Goal: Task Accomplishment & Management: Use online tool/utility

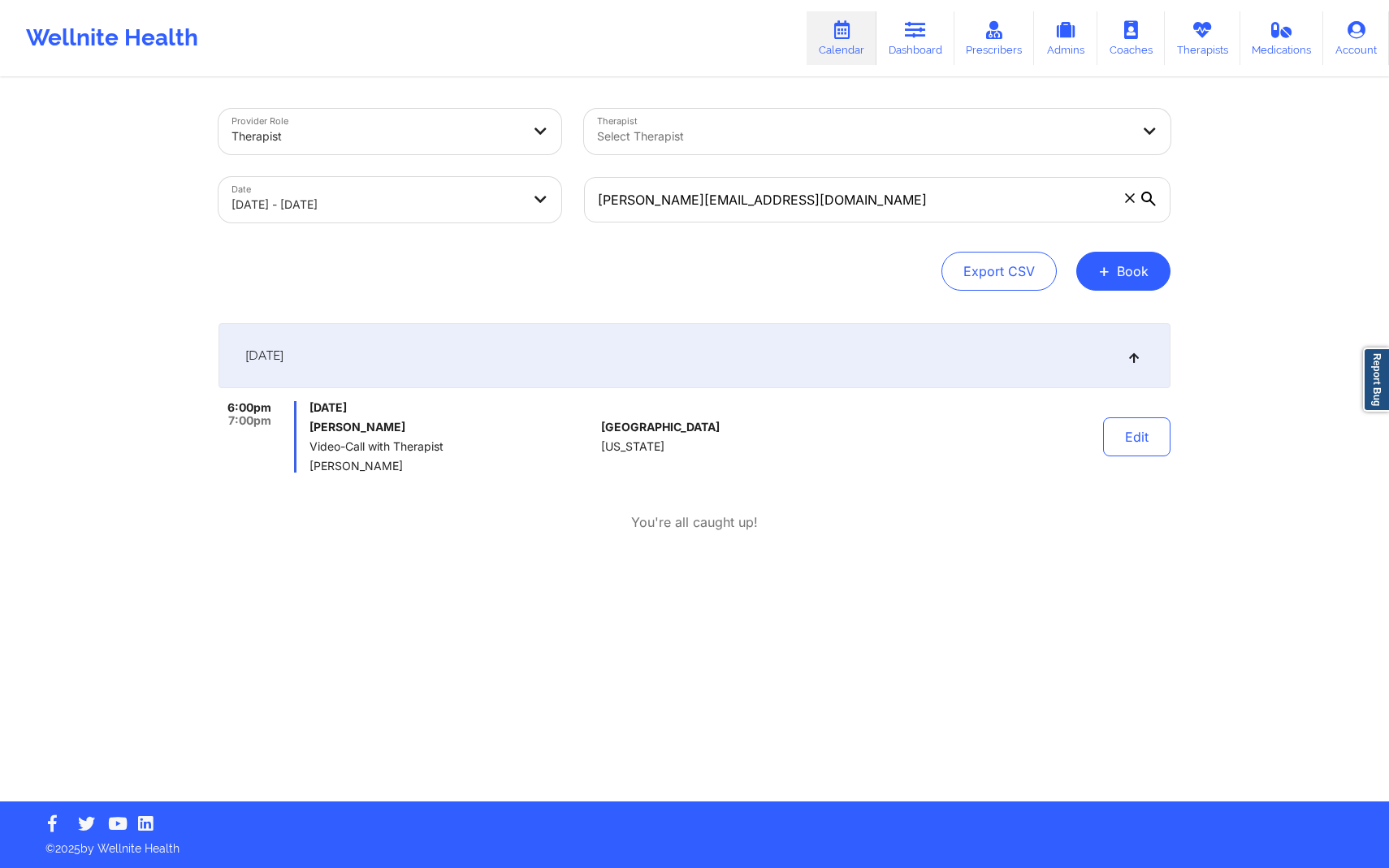
select select "2025-10"
select select "2025-11"
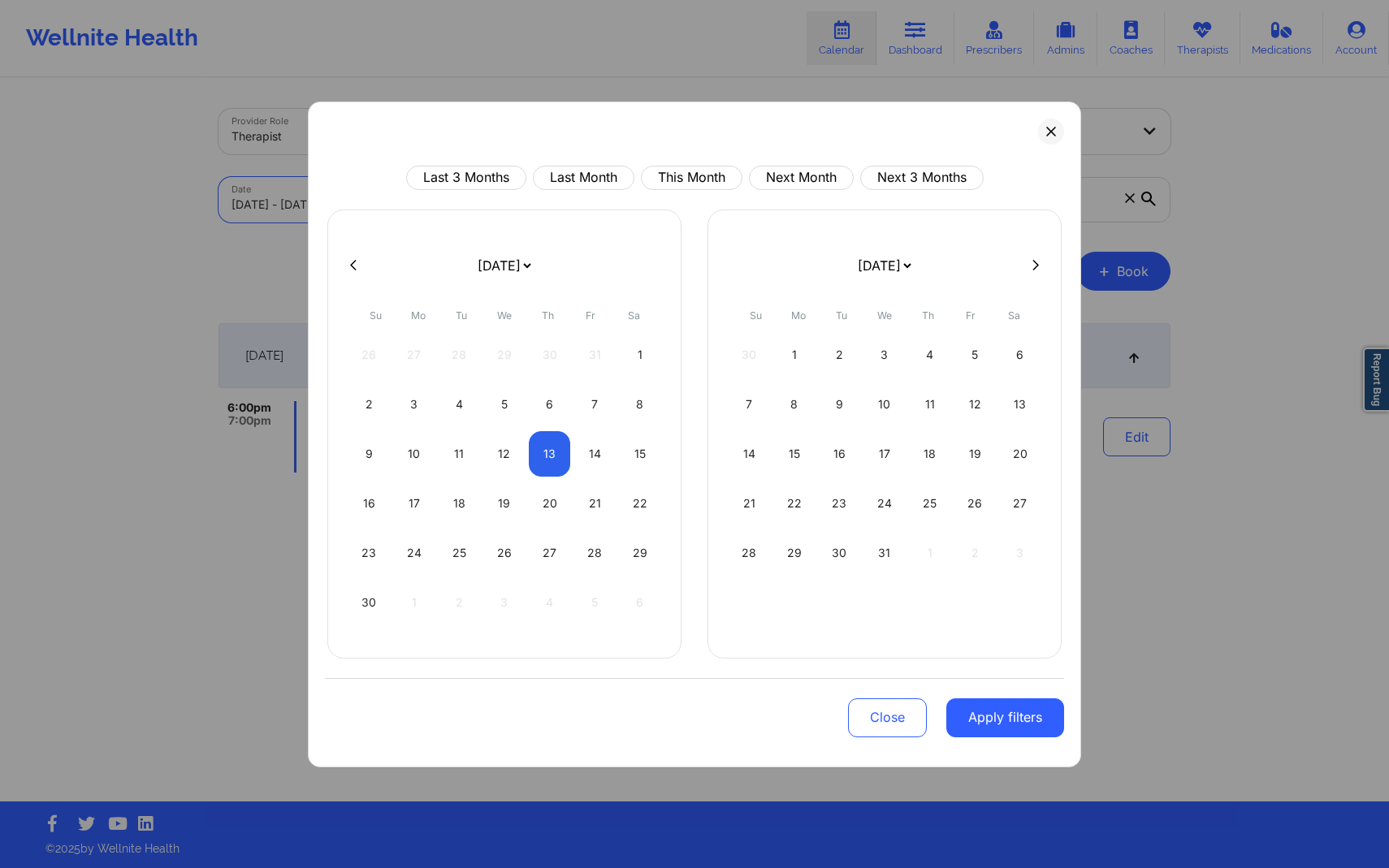
click at [452, 206] on body "Wellnite Health Calendar Dashboard Prescribers Admins Coaches Therapists Medica…" at bounding box center [694, 434] width 1389 height 868
click at [583, 463] on div "14" at bounding box center [595, 454] width 41 height 45
select select "2025-10"
select select "2025-11"
select select "2025-10"
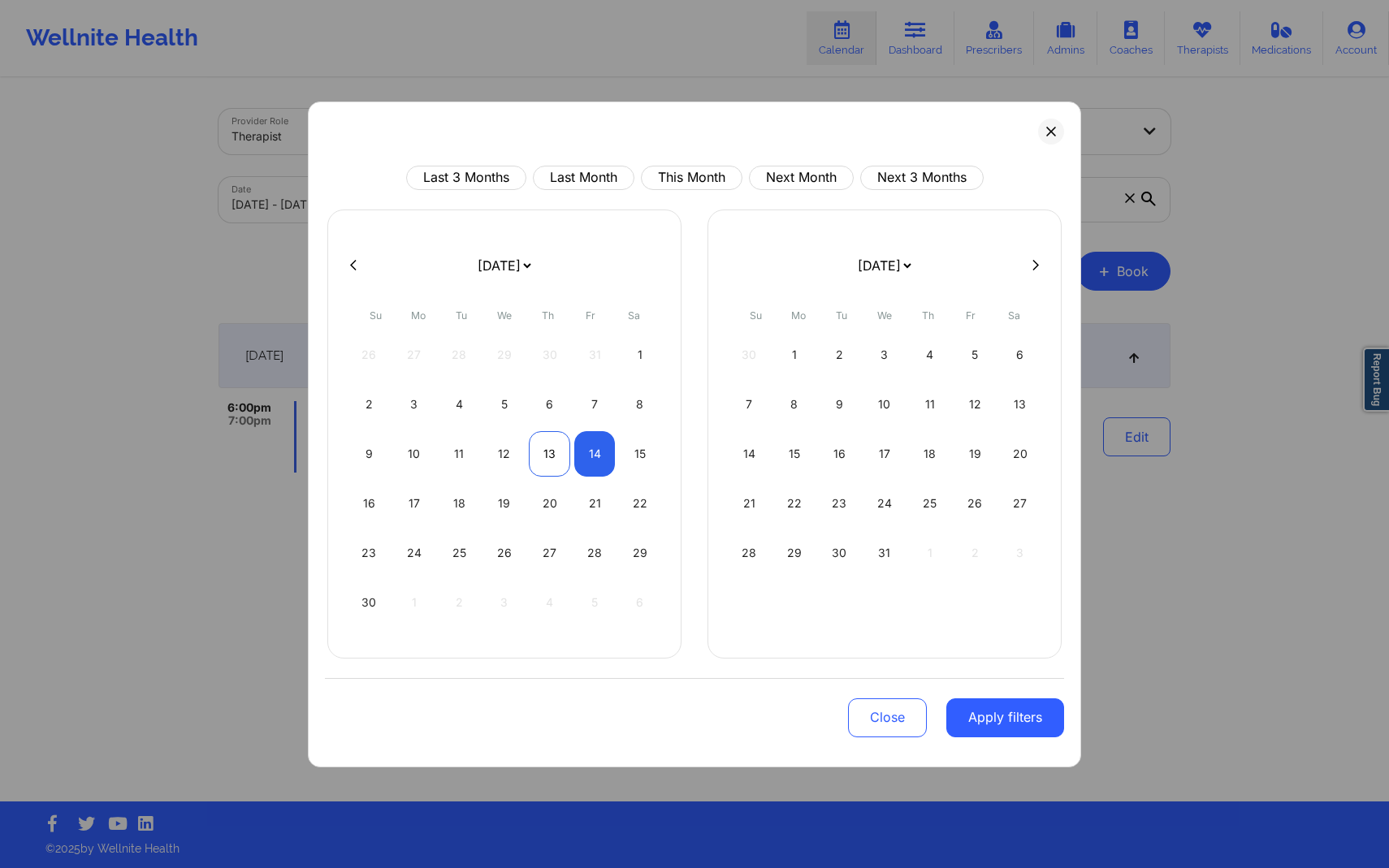
select select "2025-11"
click at [557, 463] on div "13" at bounding box center [550, 454] width 41 height 45
select select "2025-10"
select select "2025-11"
click at [561, 457] on div "13" at bounding box center [550, 454] width 41 height 45
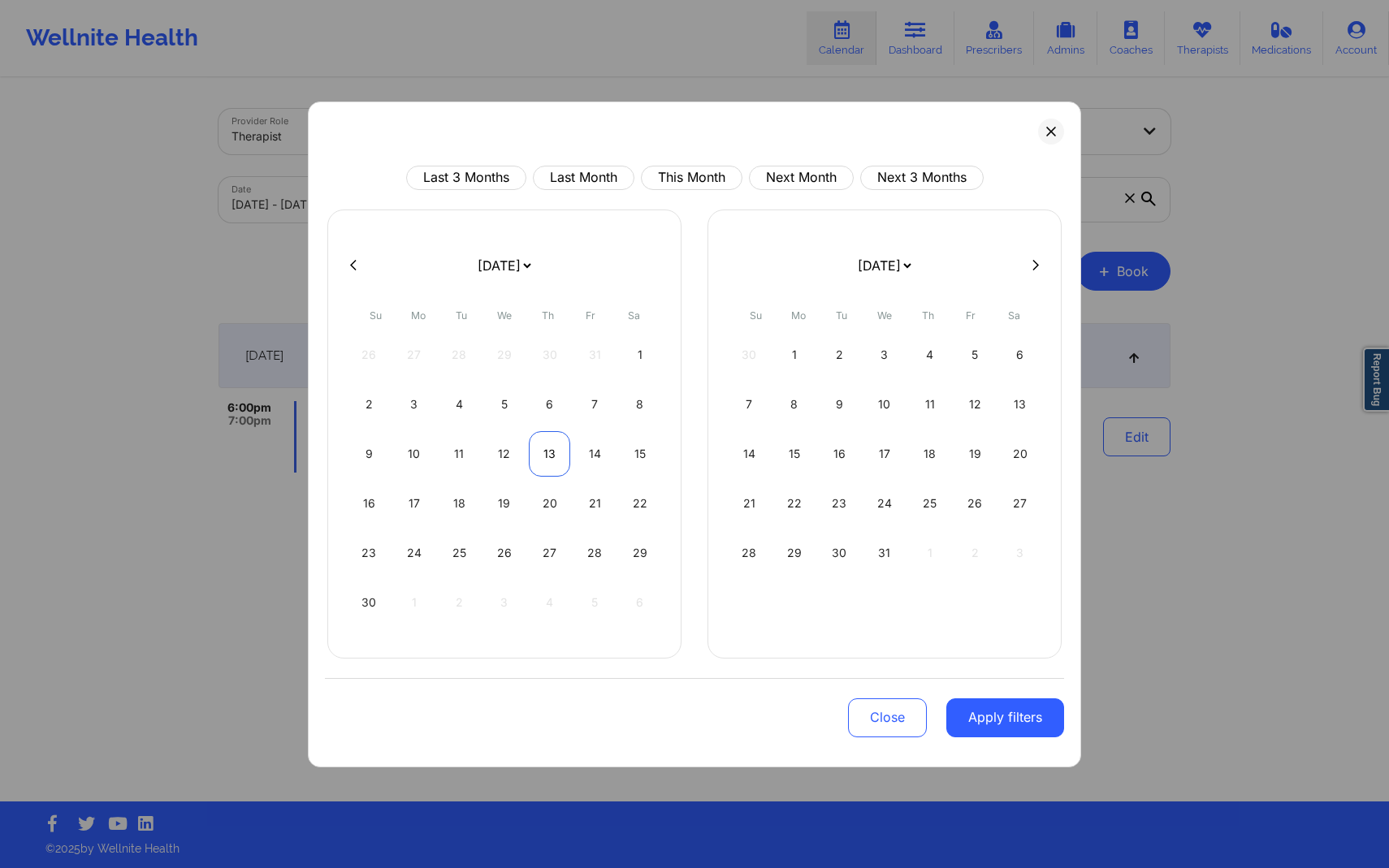
select select "2025-10"
select select "2025-11"
click at [589, 459] on div "14" at bounding box center [595, 454] width 41 height 45
select select "2025-10"
select select "2025-11"
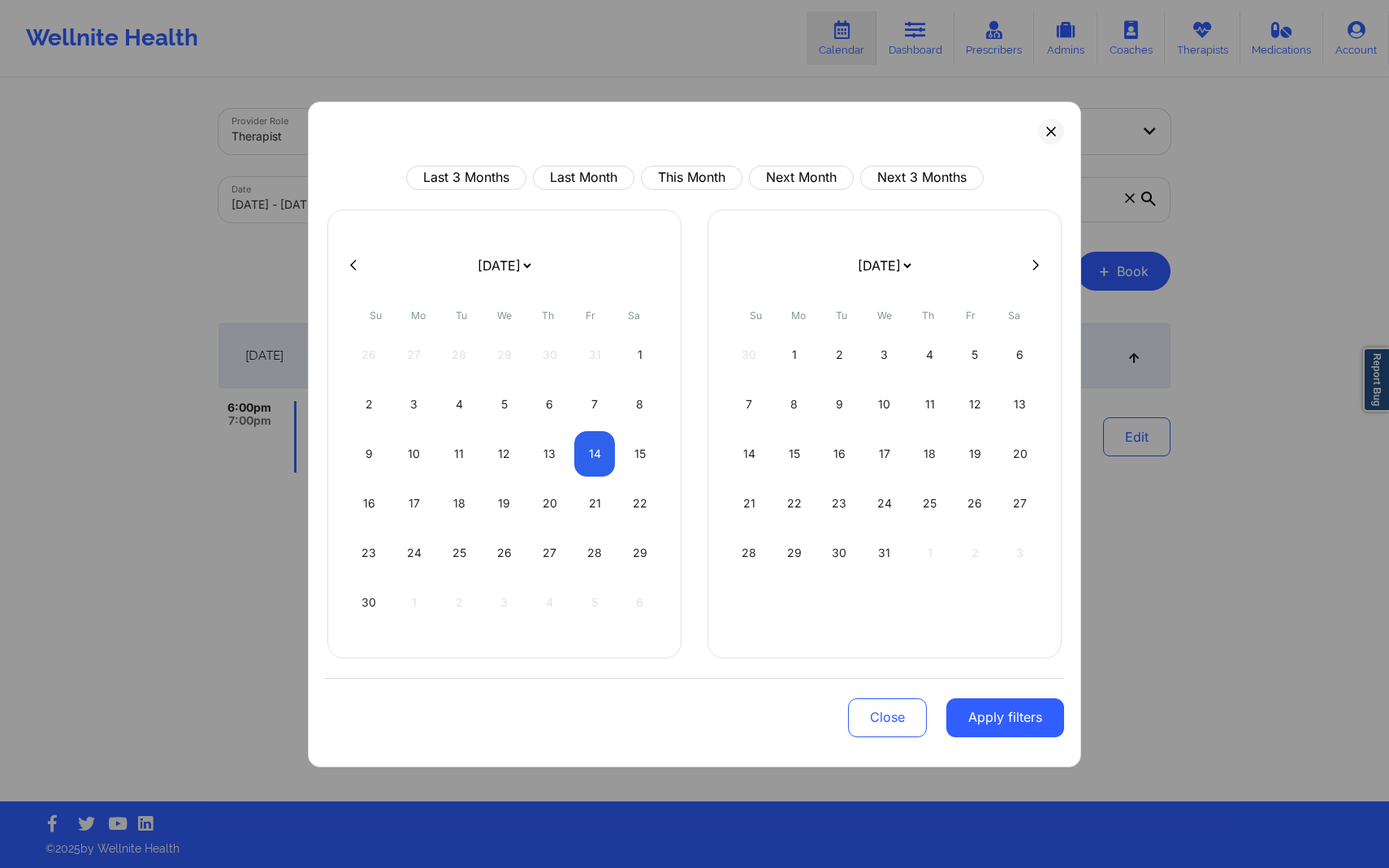
select select "2025-10"
select select "2025-11"
select select "2025-10"
select select "2025-11"
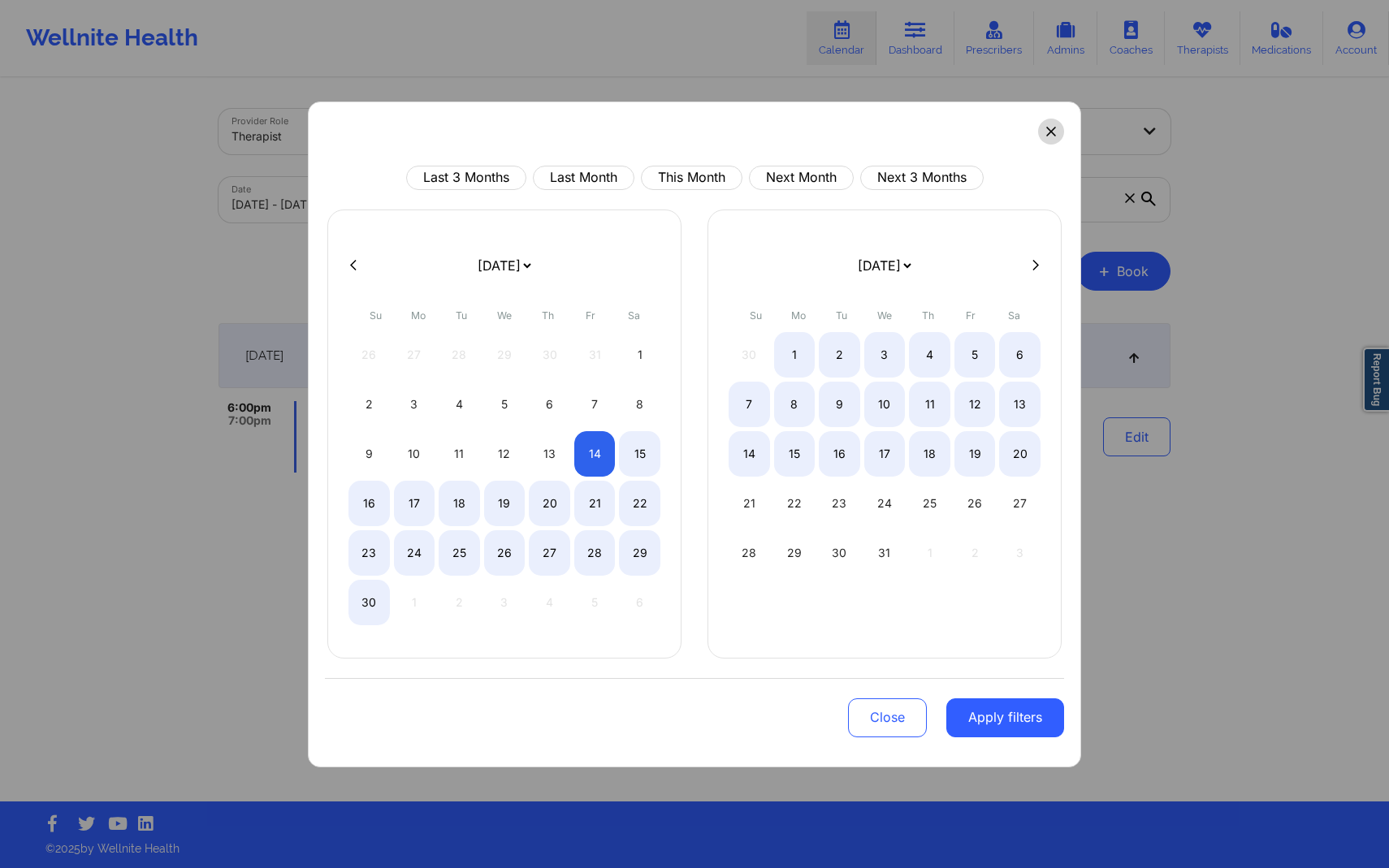
click at [1054, 132] on icon at bounding box center [1051, 132] width 9 height 9
